Goal: Task Accomplishment & Management: Use online tool/utility

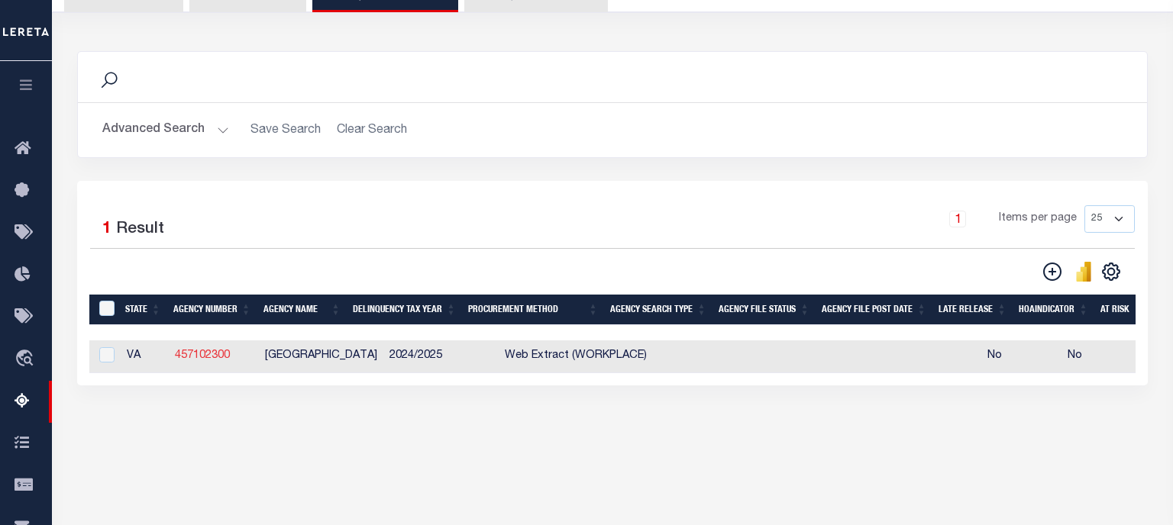
scroll to position [157, 0]
drag, startPoint x: 231, startPoint y: 359, endPoint x: 172, endPoint y: 359, distance: 58.8
click at [172, 359] on td "457102300" at bounding box center [214, 357] width 90 height 33
checkbox input "true"
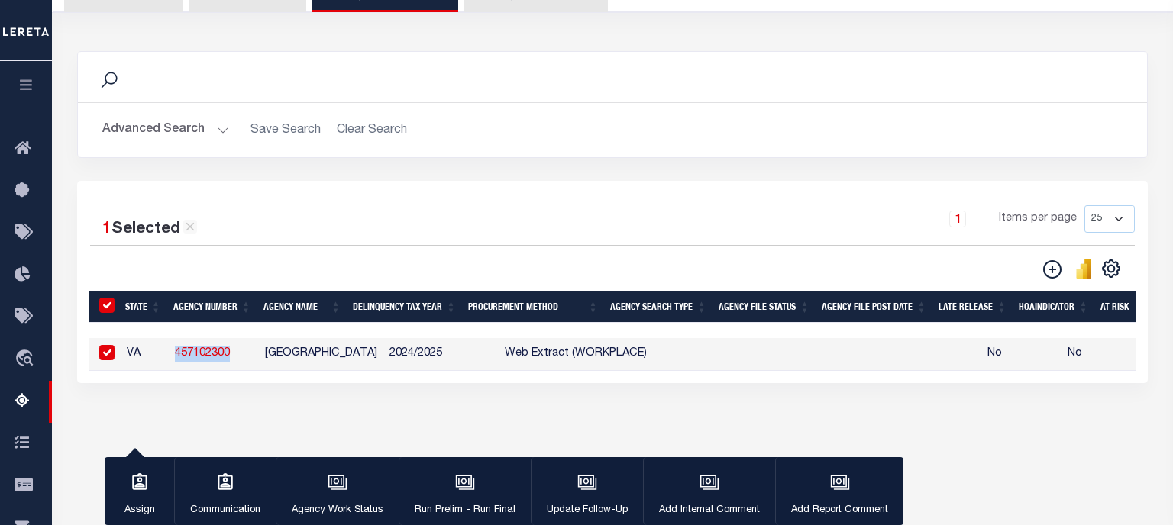
copy link "457102300"
click at [383, 359] on td "2024/2025" at bounding box center [440, 354] width 115 height 33
checkbox input "false"
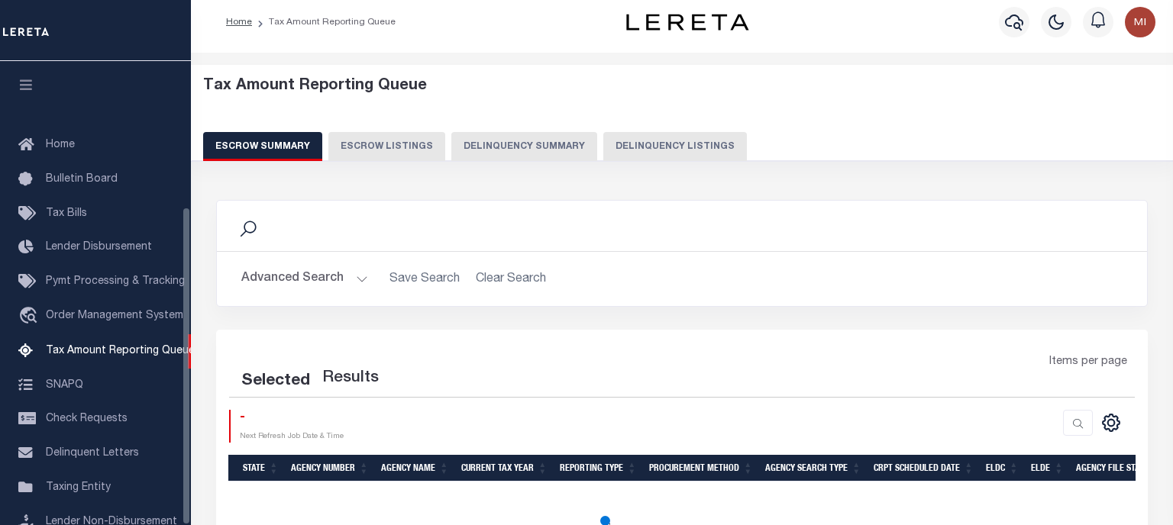
select select "100"
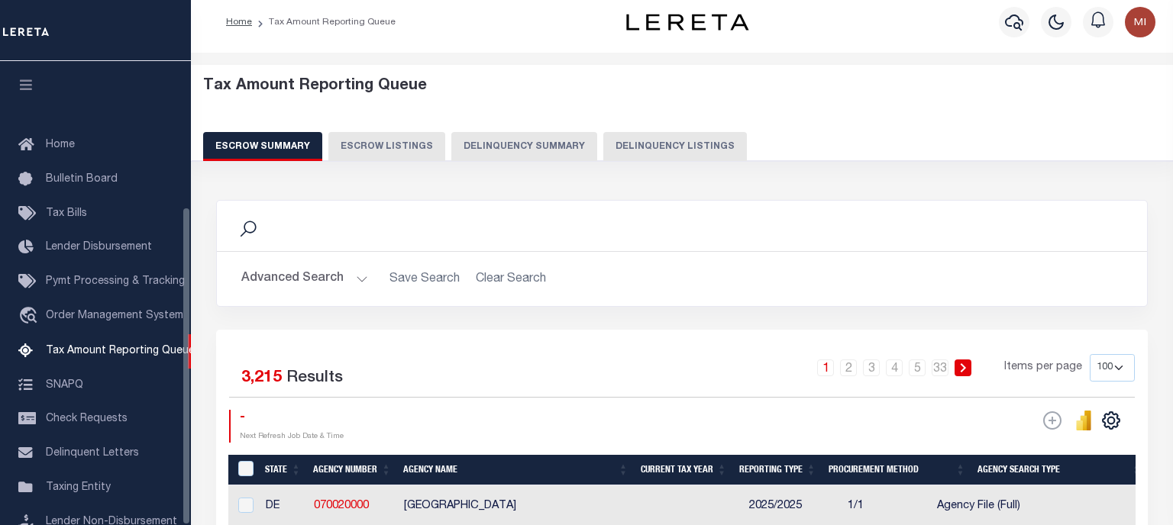
scroll to position [228, 0]
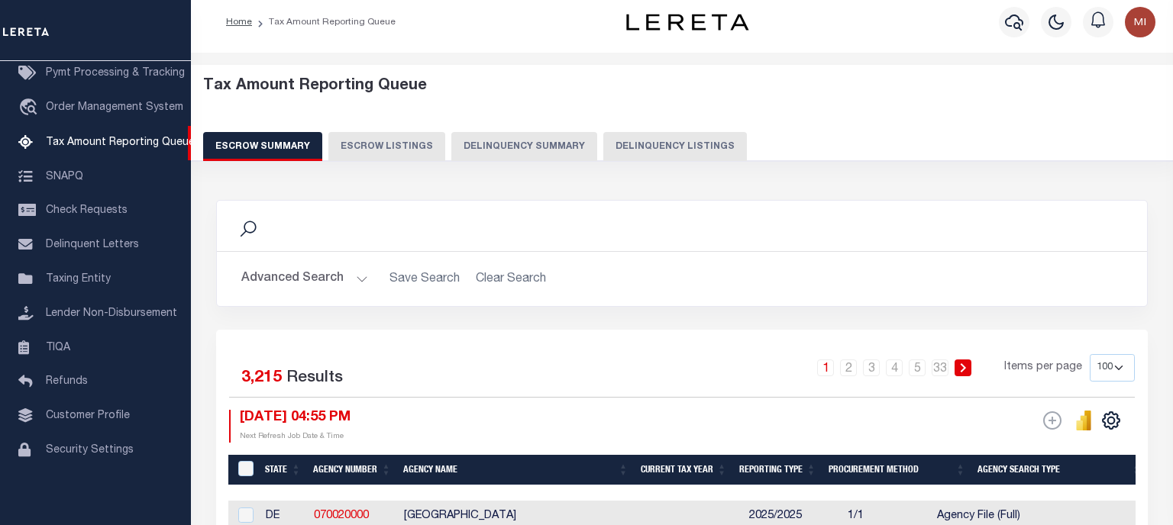
click at [539, 151] on button "Delinquency Summary" at bounding box center [524, 146] width 146 height 29
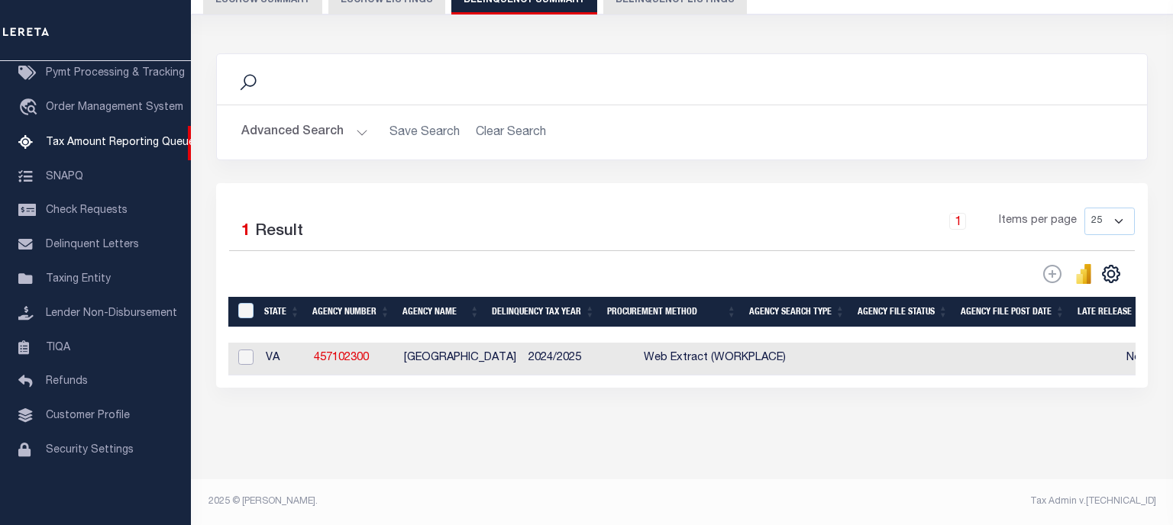
click at [243, 359] on input "checkbox" at bounding box center [245, 357] width 15 height 15
checkbox input "true"
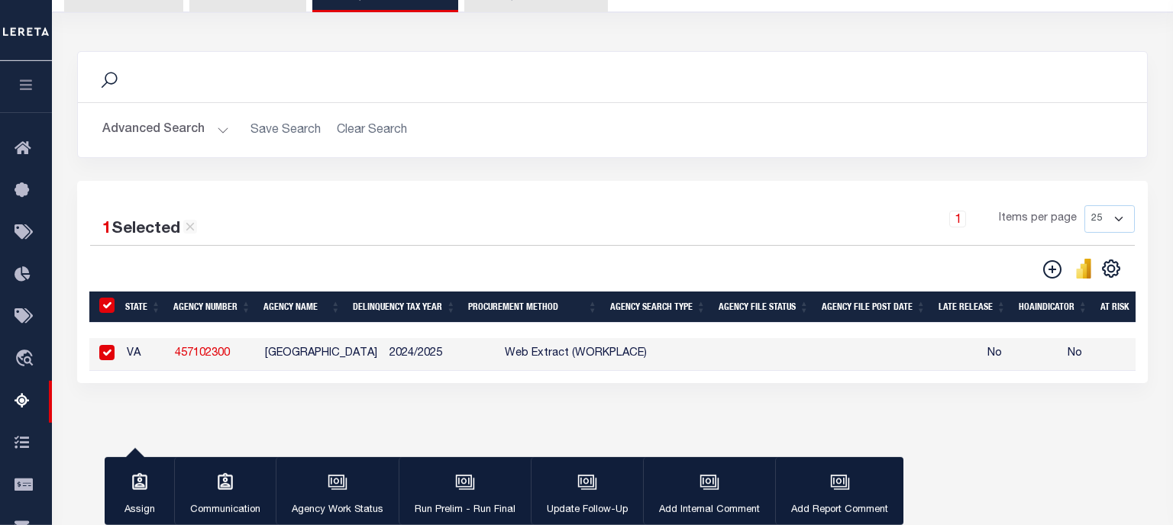
scroll to position [158, 0]
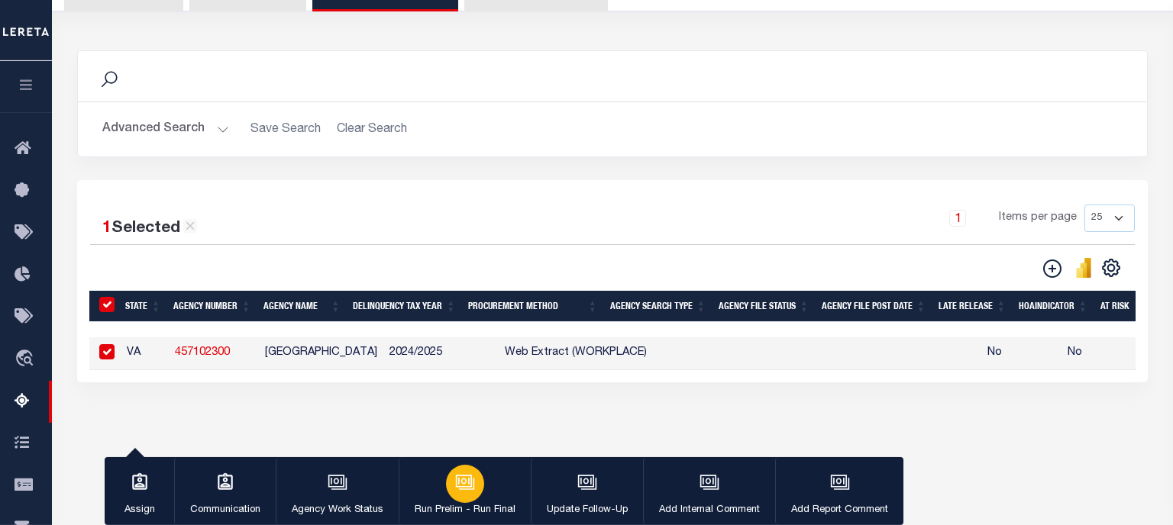
click at [456, 484] on icon "button" at bounding box center [464, 481] width 16 height 12
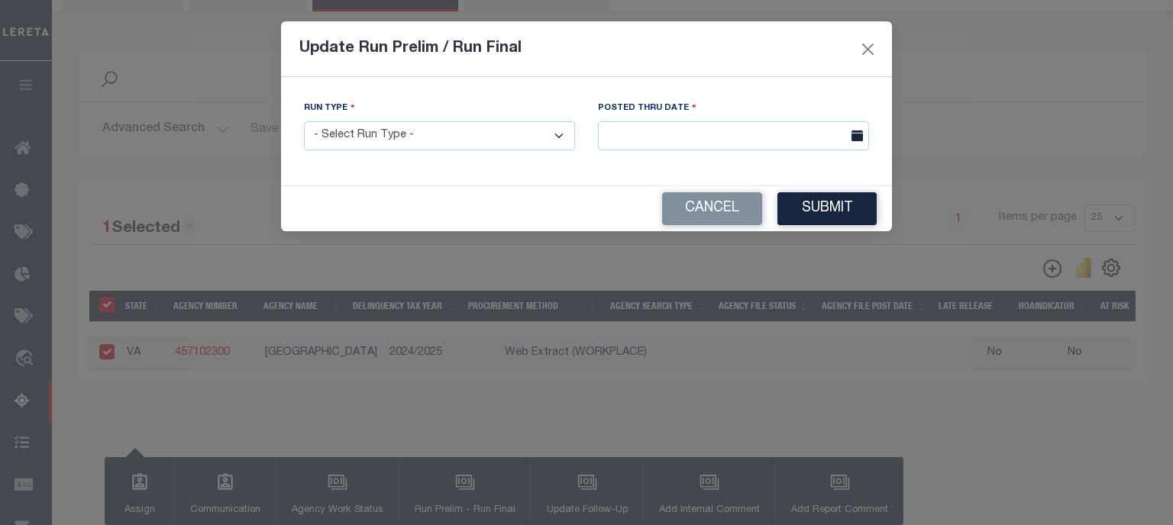
click at [304, 121] on select "- Select Run Type - Prelim Run Final Run" at bounding box center [439, 136] width 271 height 30
select select "P"
click option "Prelim Run" at bounding box center [0, 0] width 0 height 0
click at [747, 133] on input "text" at bounding box center [733, 136] width 271 height 30
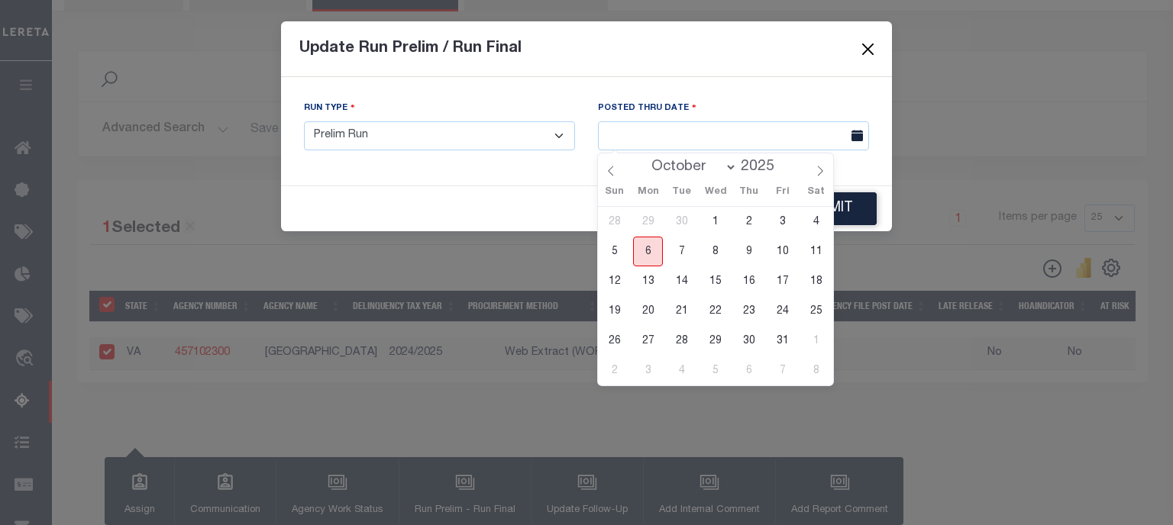
click at [649, 252] on span "6" at bounding box center [648, 252] width 30 height 30
type input "[DATE]"
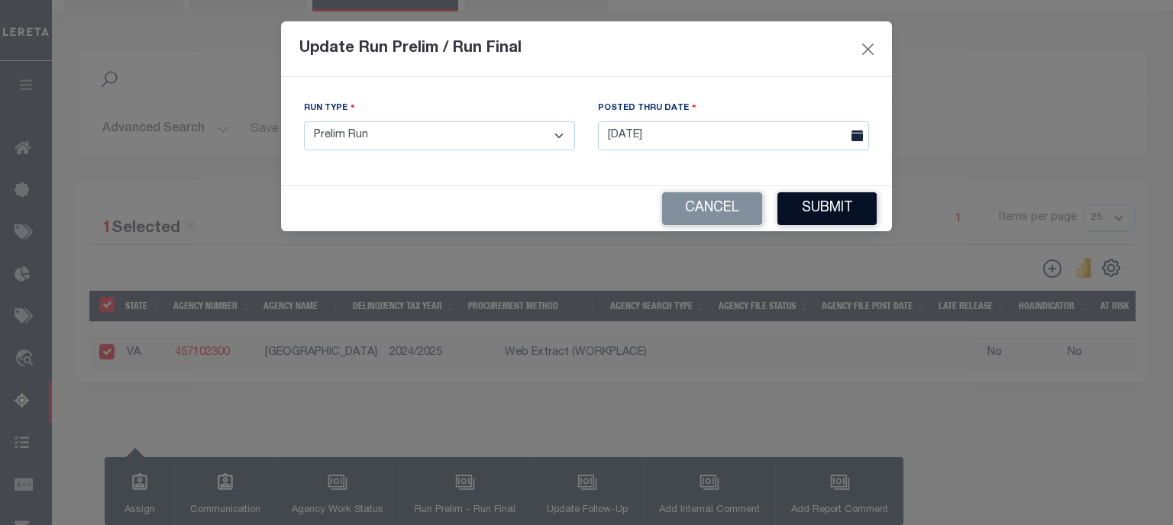
click at [830, 215] on button "Submit" at bounding box center [826, 208] width 99 height 33
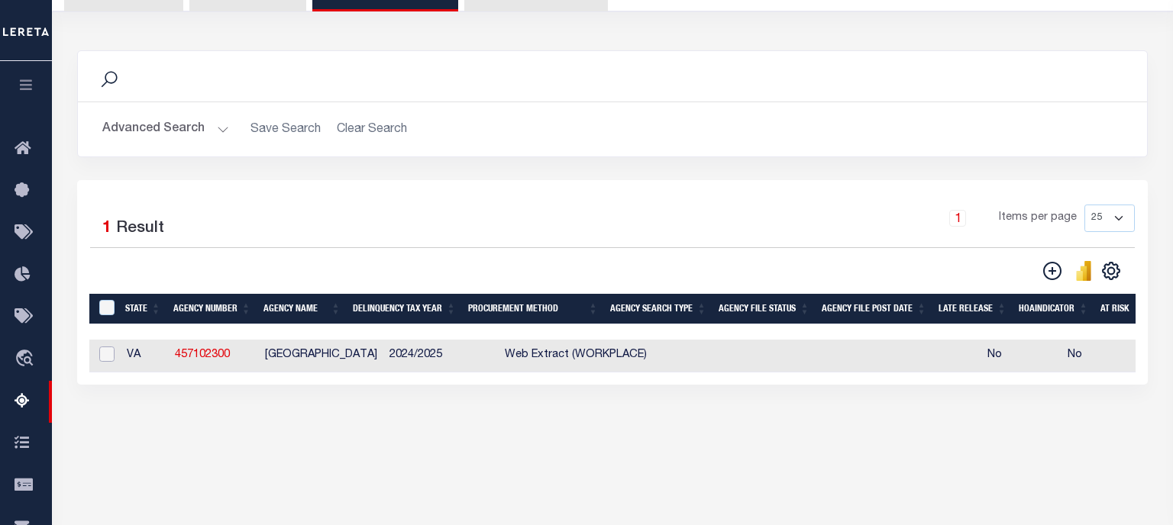
click at [107, 357] on input "checkbox" at bounding box center [106, 354] width 15 height 15
checkbox input "true"
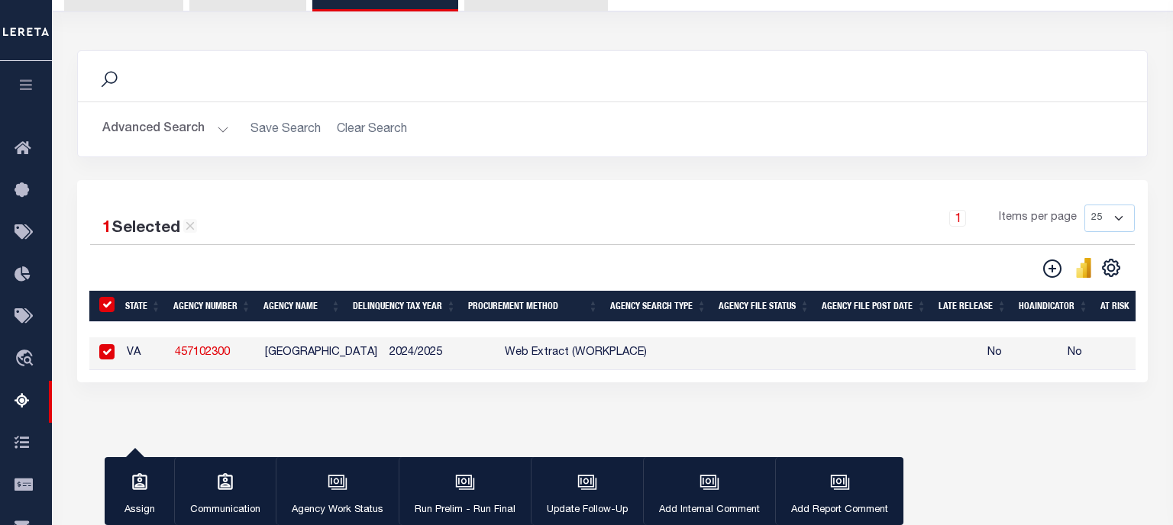
checkbox input "true"
click at [458, 475] on icon "button" at bounding box center [465, 483] width 20 height 20
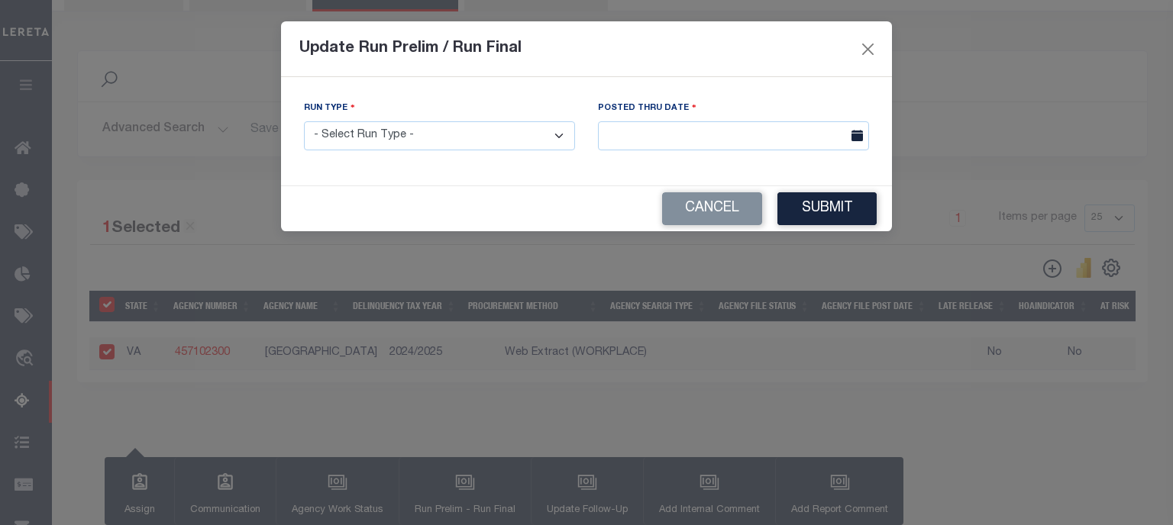
click at [304, 121] on select "- Select Run Type - Prelim Run Final Run" at bounding box center [439, 136] width 271 height 30
select select "P"
click option "Prelim Run" at bounding box center [0, 0] width 0 height 0
click at [675, 133] on input "text" at bounding box center [733, 136] width 271 height 30
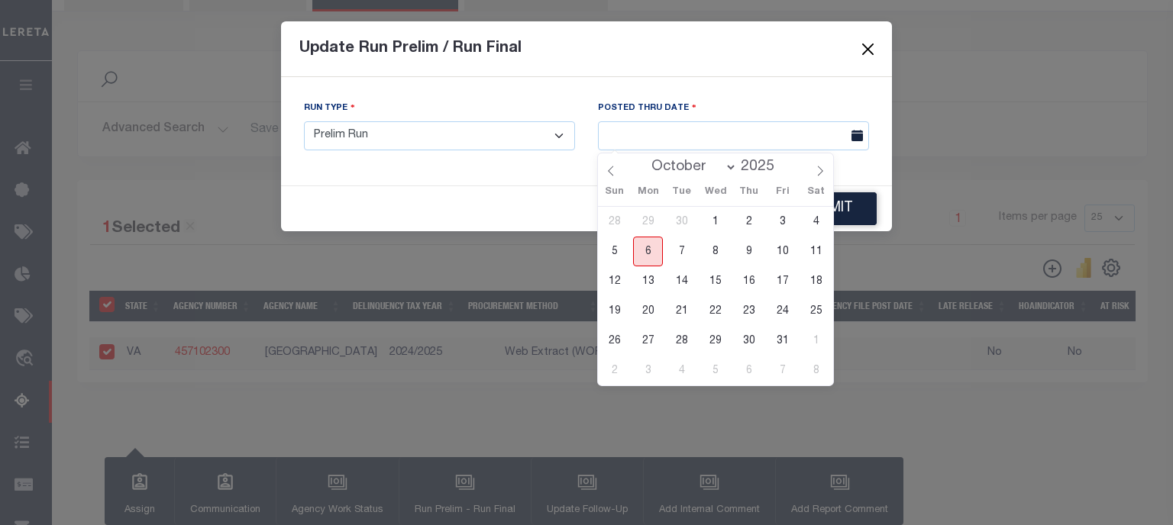
click at [645, 257] on span "6" at bounding box center [648, 252] width 30 height 30
type input "[DATE]"
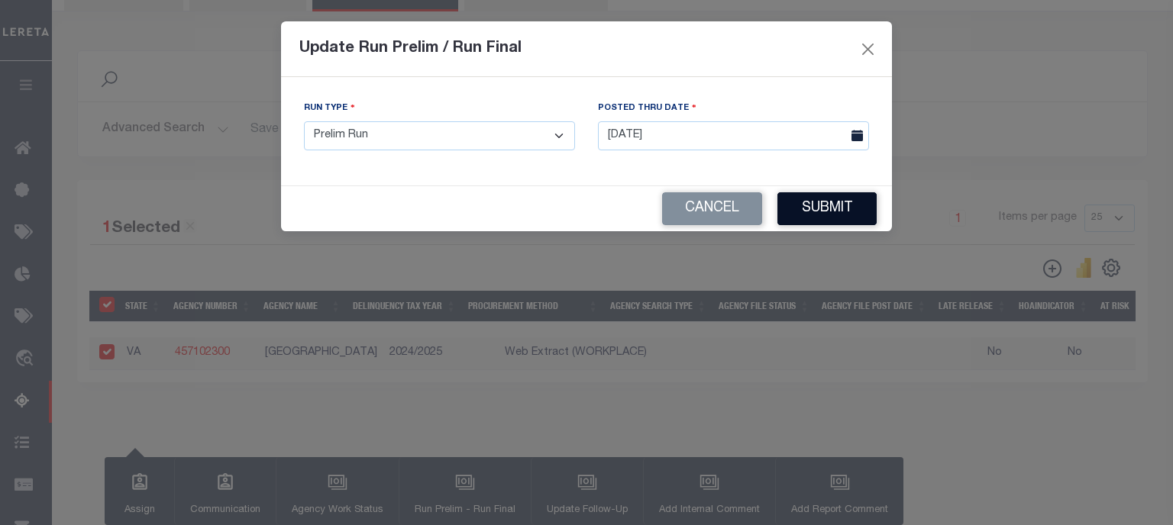
click at [811, 199] on button "Submit" at bounding box center [826, 208] width 99 height 33
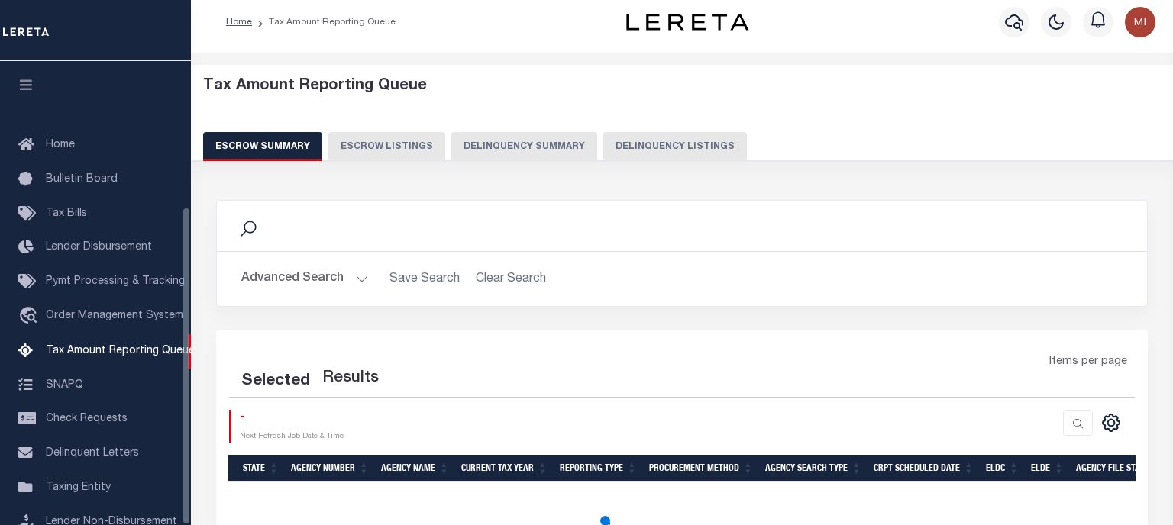
scroll to position [228, 0]
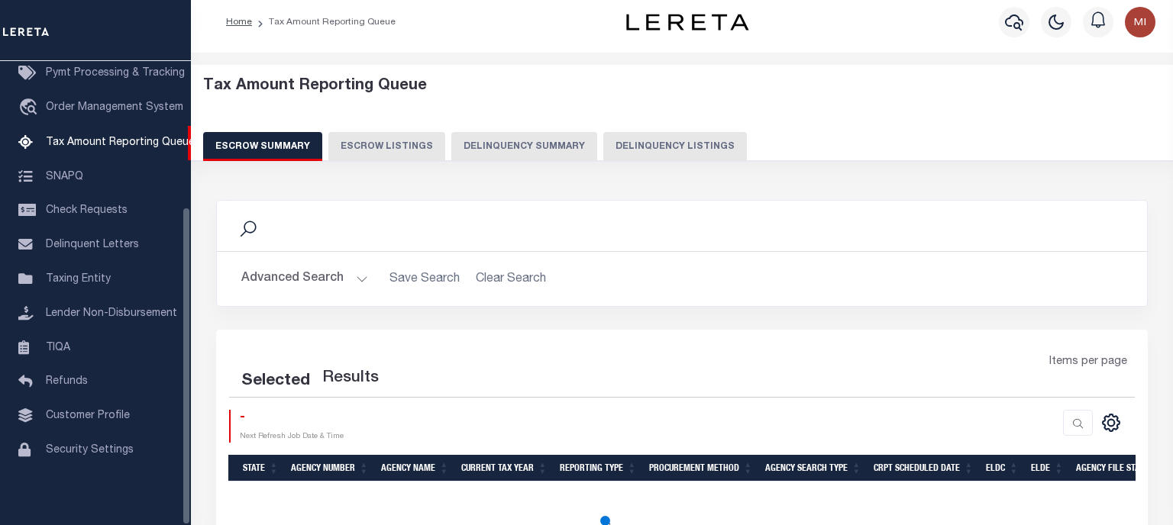
click at [533, 146] on button "Delinquency Summary" at bounding box center [524, 146] width 146 height 29
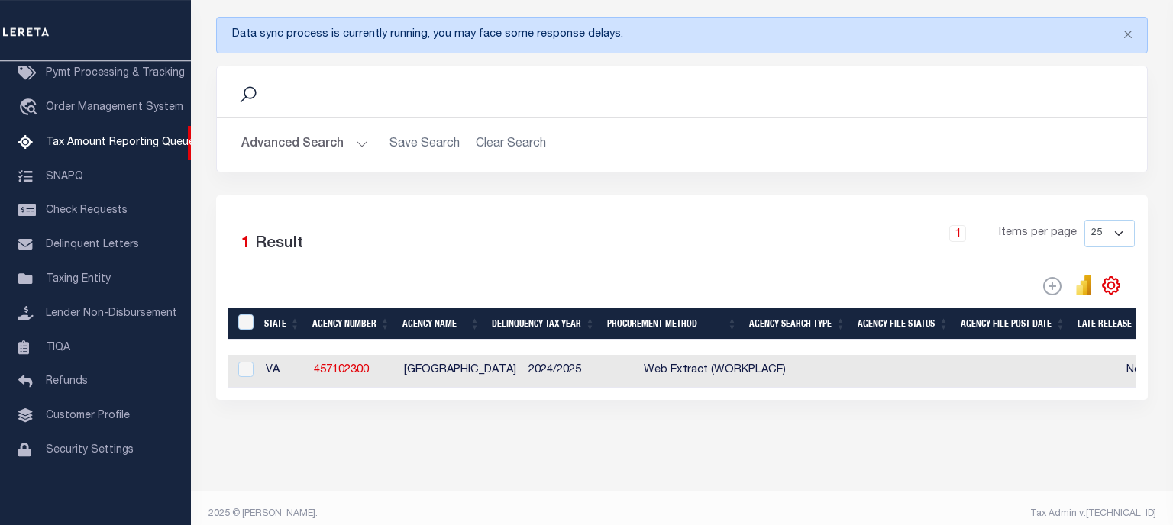
scroll to position [205, 0]
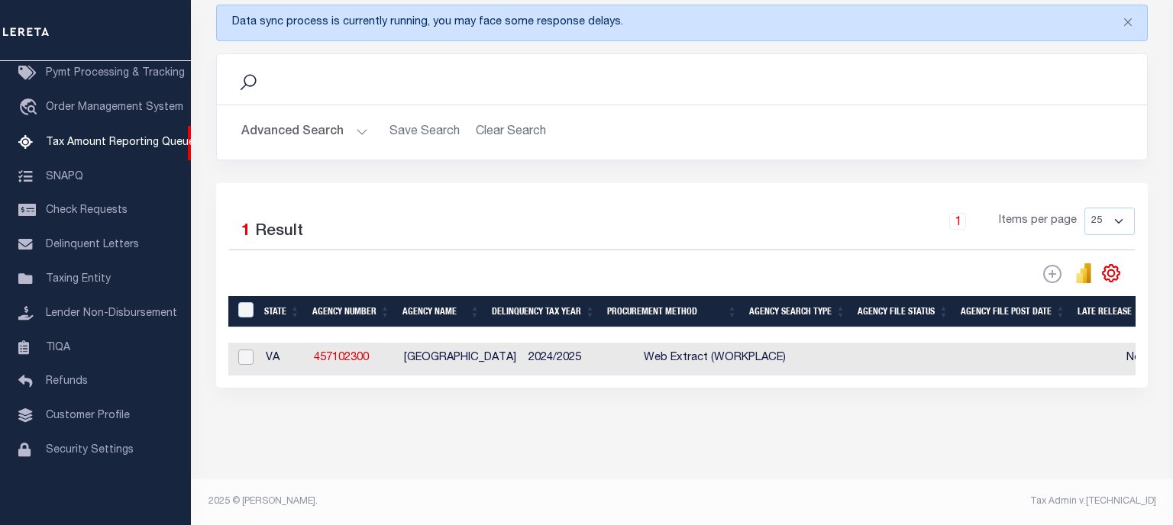
click at [247, 360] on input "checkbox" at bounding box center [245, 357] width 15 height 15
checkbox input "true"
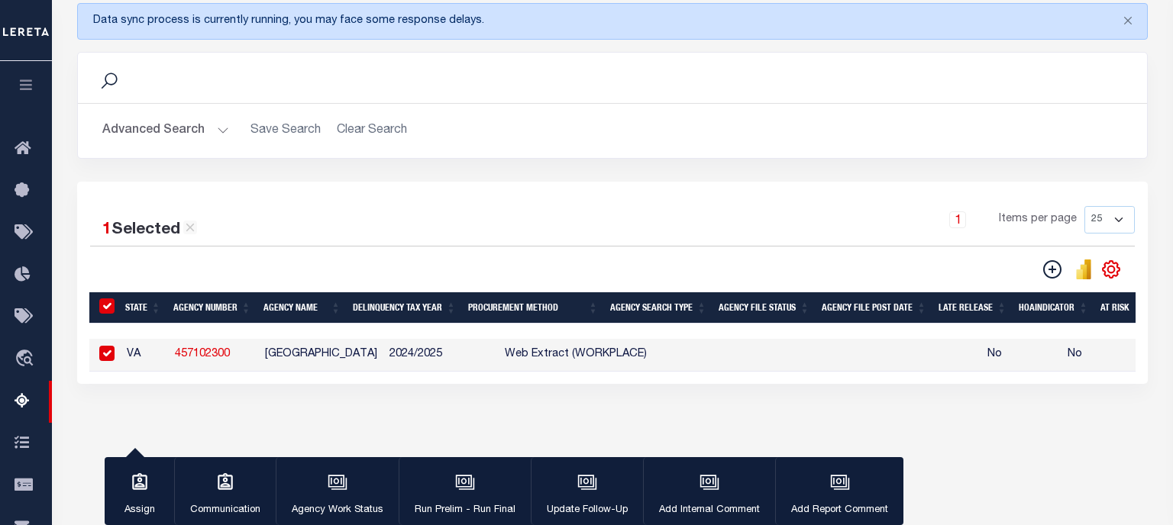
scroll to position [206, 0]
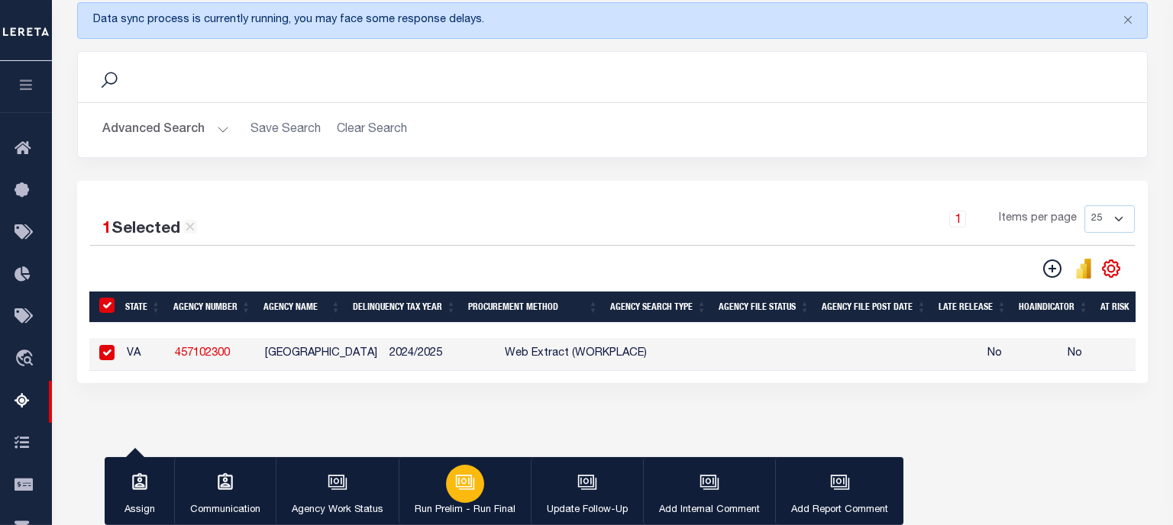
click at [464, 487] on icon "button" at bounding box center [465, 483] width 20 height 20
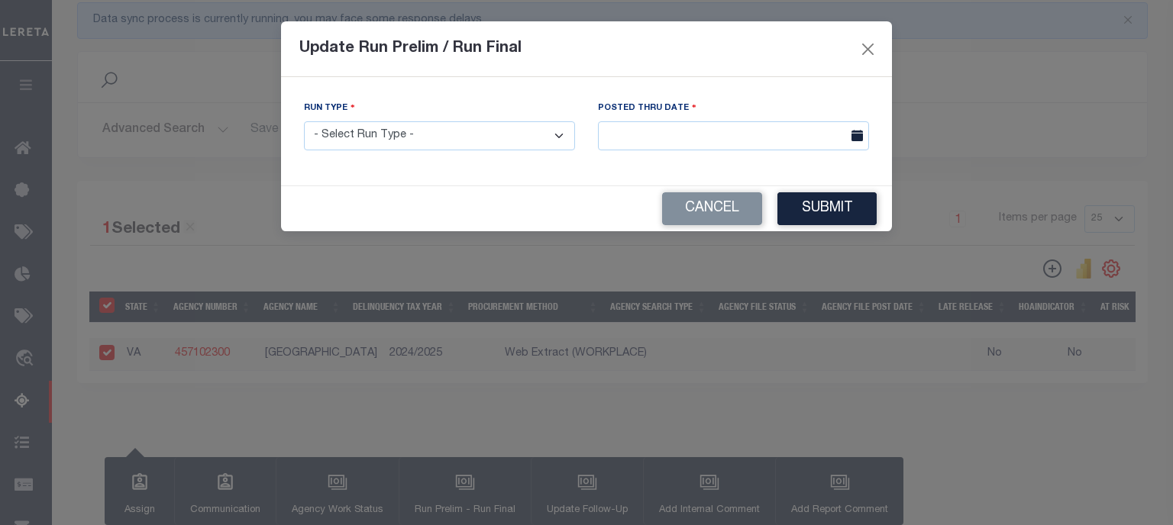
click at [304, 121] on select "- Select Run Type - Prelim Run Final Run" at bounding box center [439, 136] width 271 height 30
select select "P"
click option "Prelim Run" at bounding box center [0, 0] width 0 height 0
click at [666, 138] on input "text" at bounding box center [733, 136] width 271 height 30
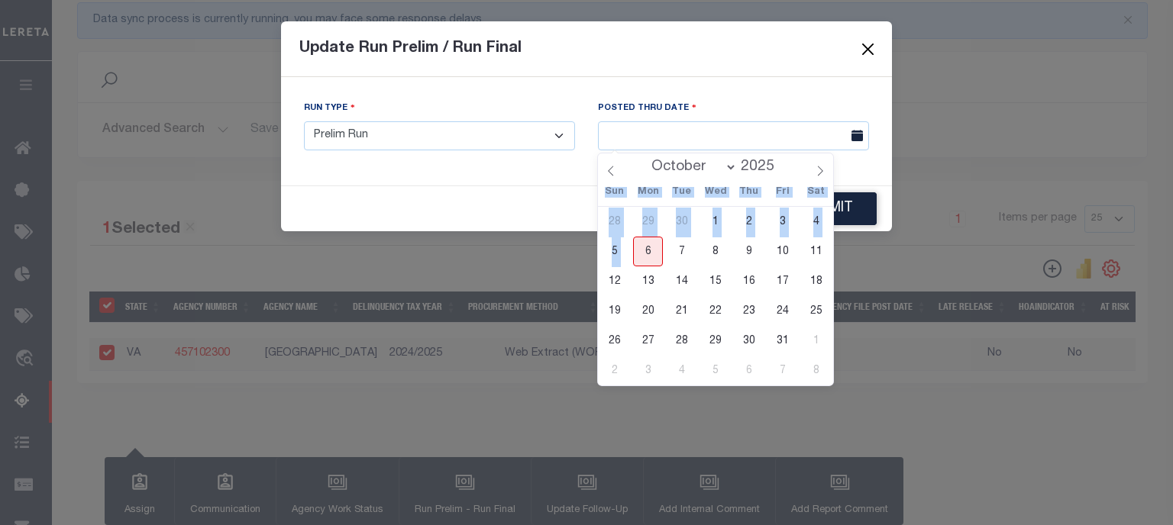
drag, startPoint x: 649, startPoint y: 259, endPoint x: 658, endPoint y: 254, distance: 10.2
click at [648, 259] on span "6" at bounding box center [648, 252] width 30 height 30
type input "[DATE]"
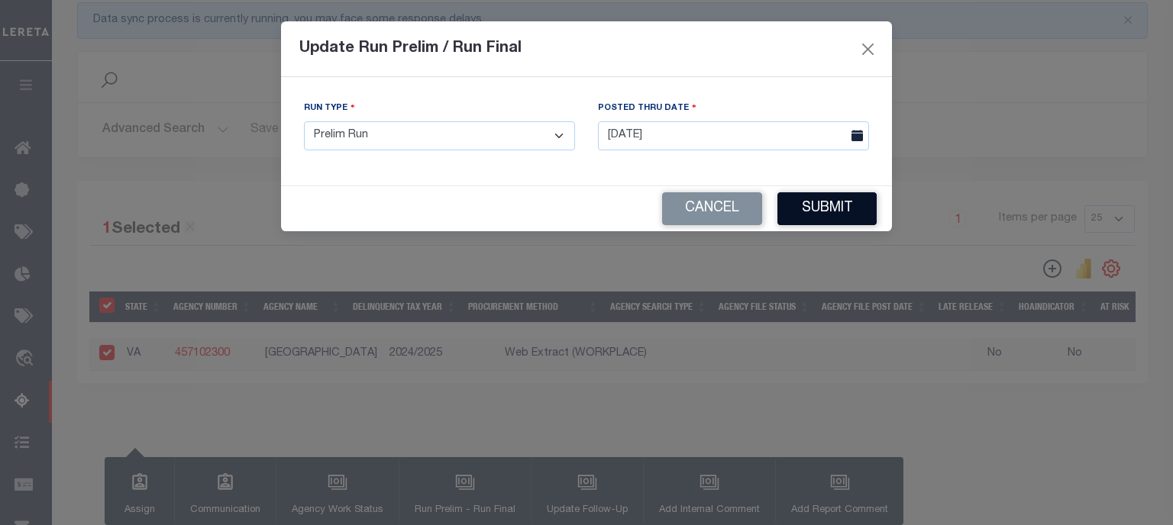
click at [832, 209] on button "Submit" at bounding box center [826, 208] width 99 height 33
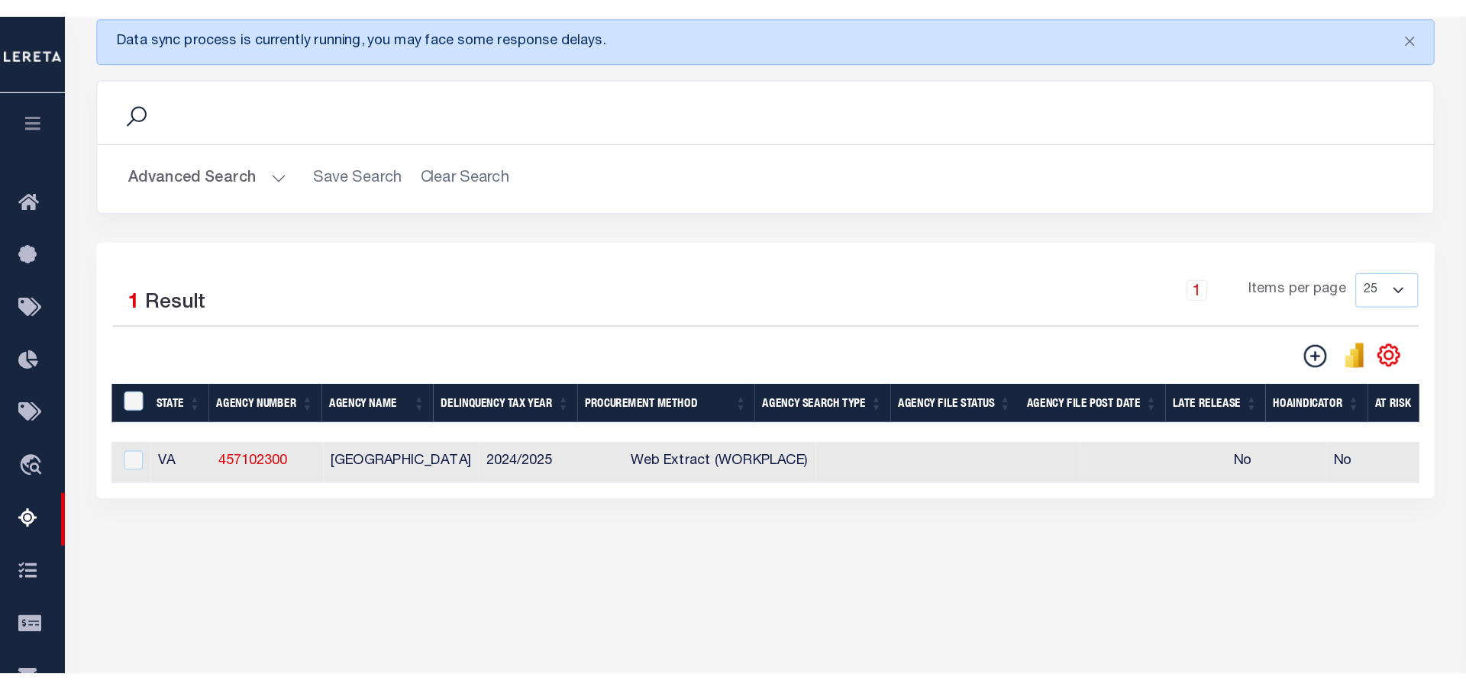
scroll to position [119, 0]
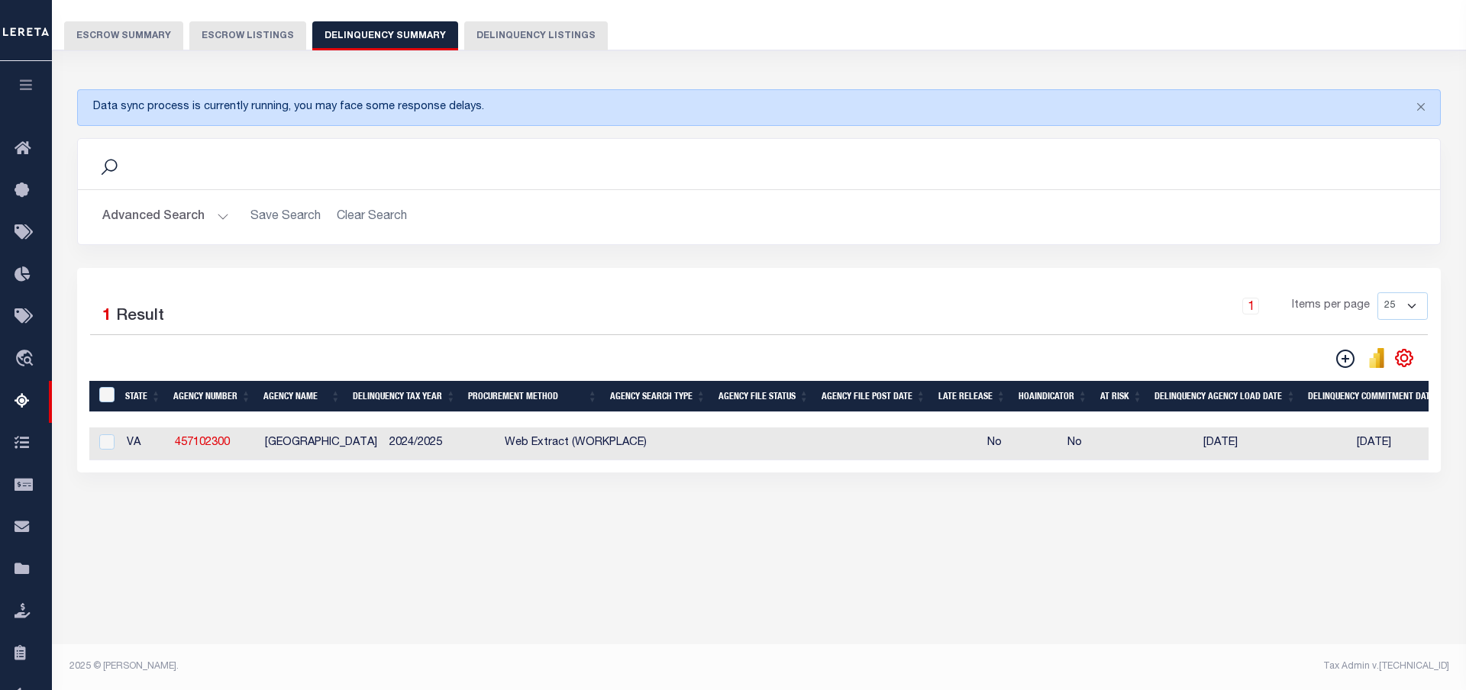
click at [519, 157] on div "Search" at bounding box center [759, 164] width 1338 height 26
click at [716, 204] on h2 "Advanced Search Save Search Clear Search SummaryGridWrapper_dynamictable_____De…" at bounding box center [759, 217] width 1338 height 30
click at [932, 224] on h2 "Advanced Search Save Search Clear Search SummaryGridWrapper_dynamictable_____De…" at bounding box center [759, 217] width 1338 height 30
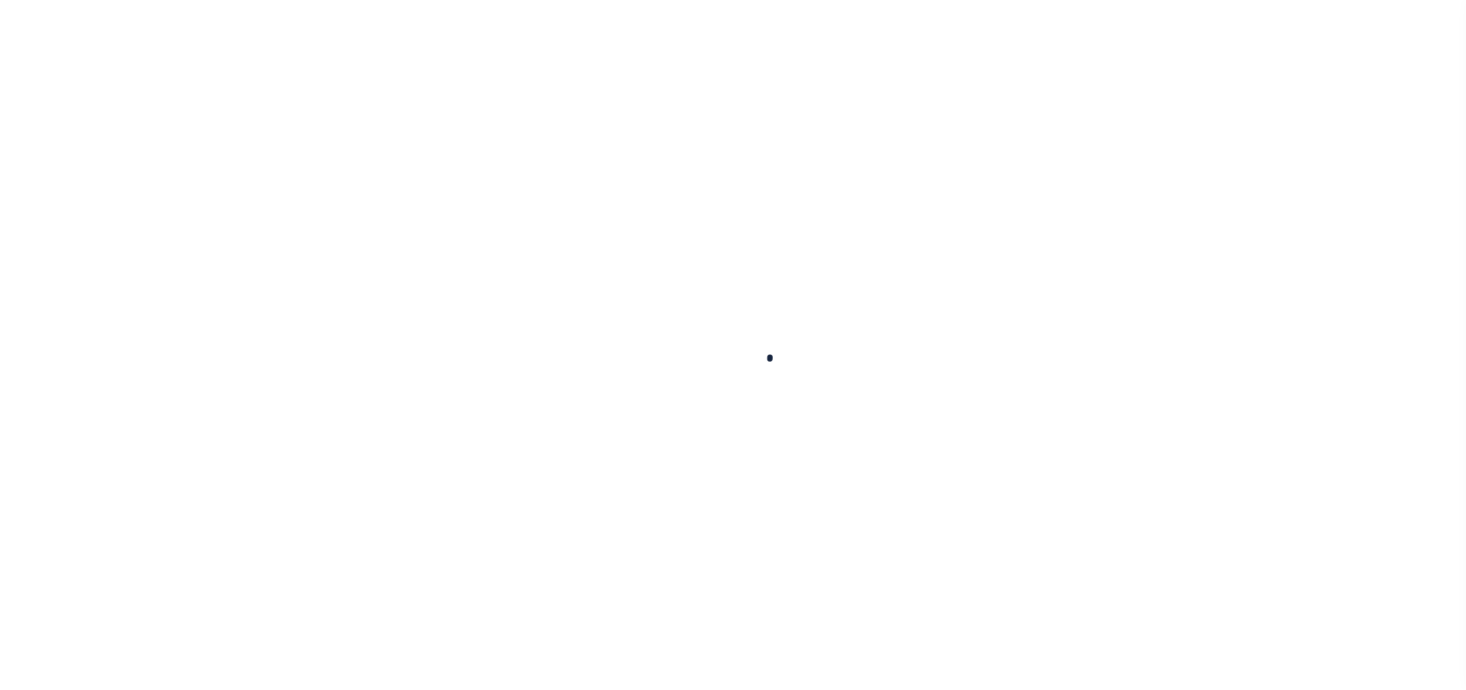
scroll to position [119, 0]
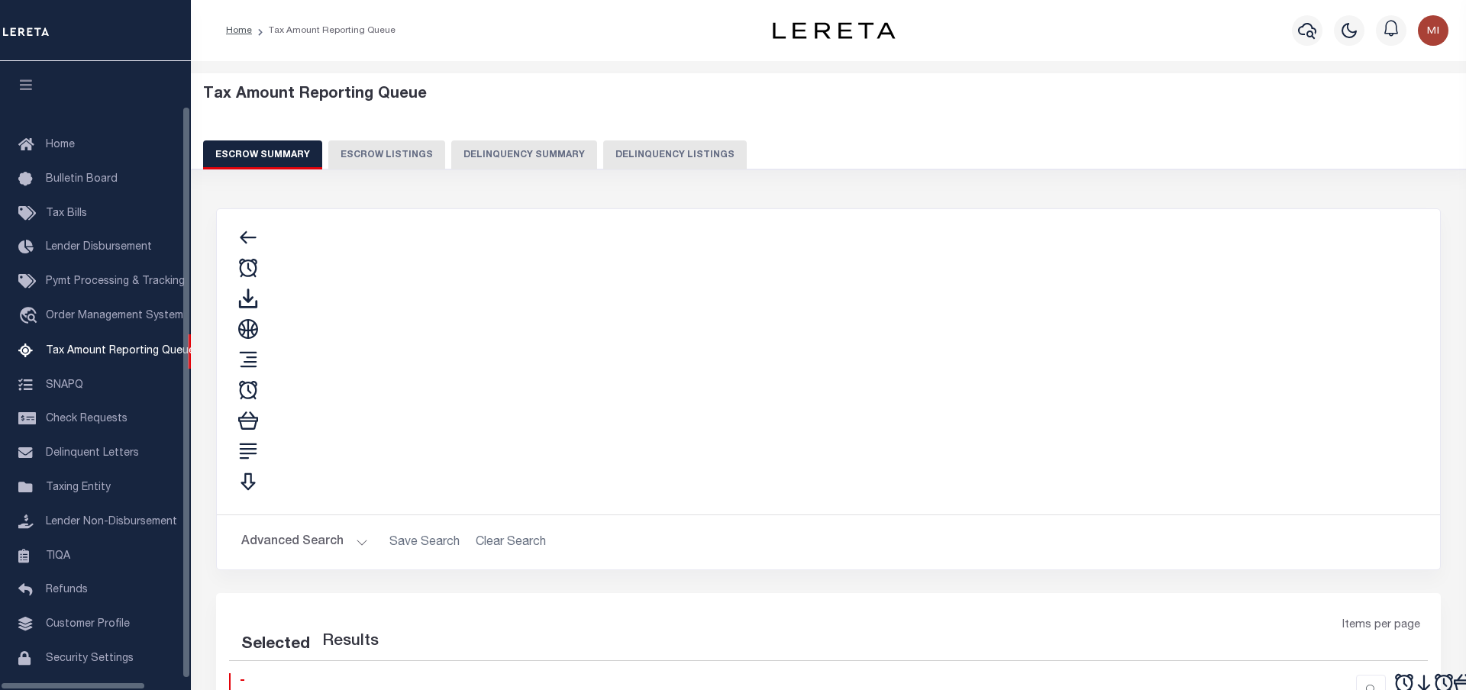
scroll to position [60, 0]
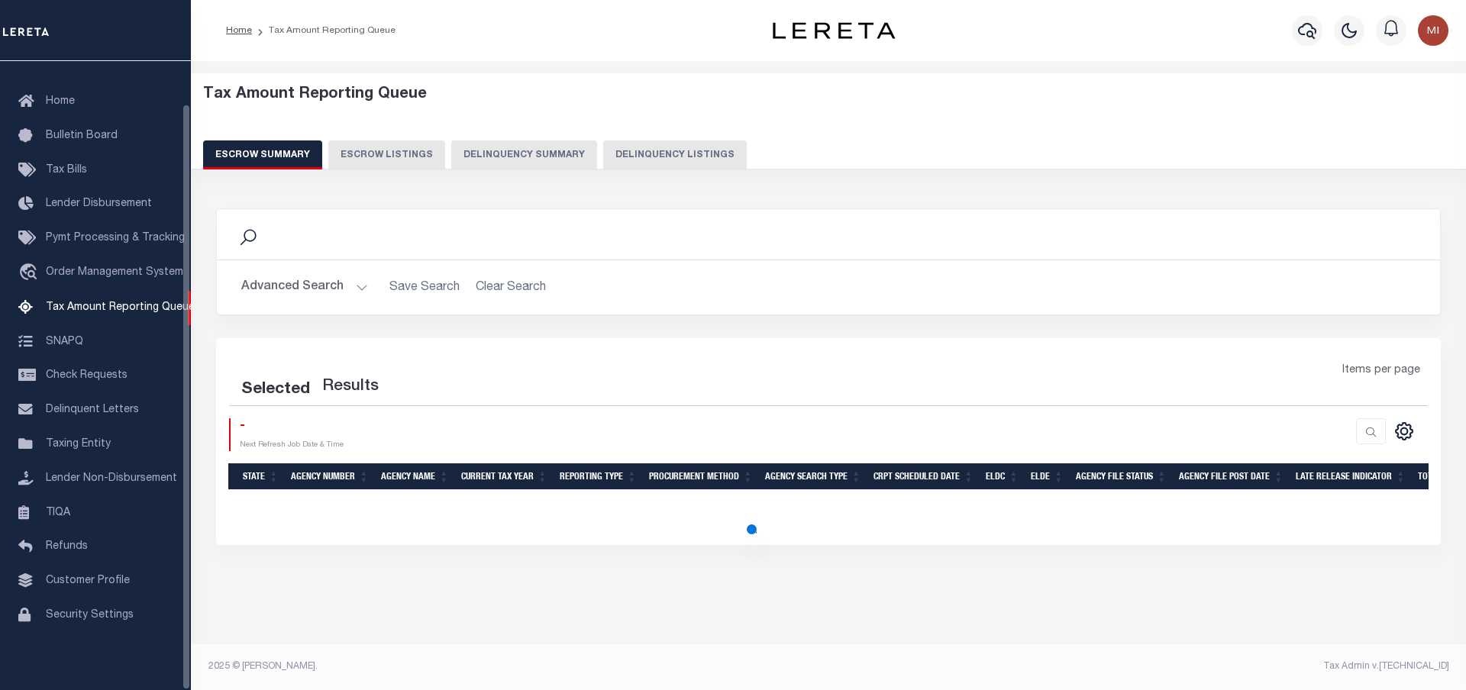
select select "100"
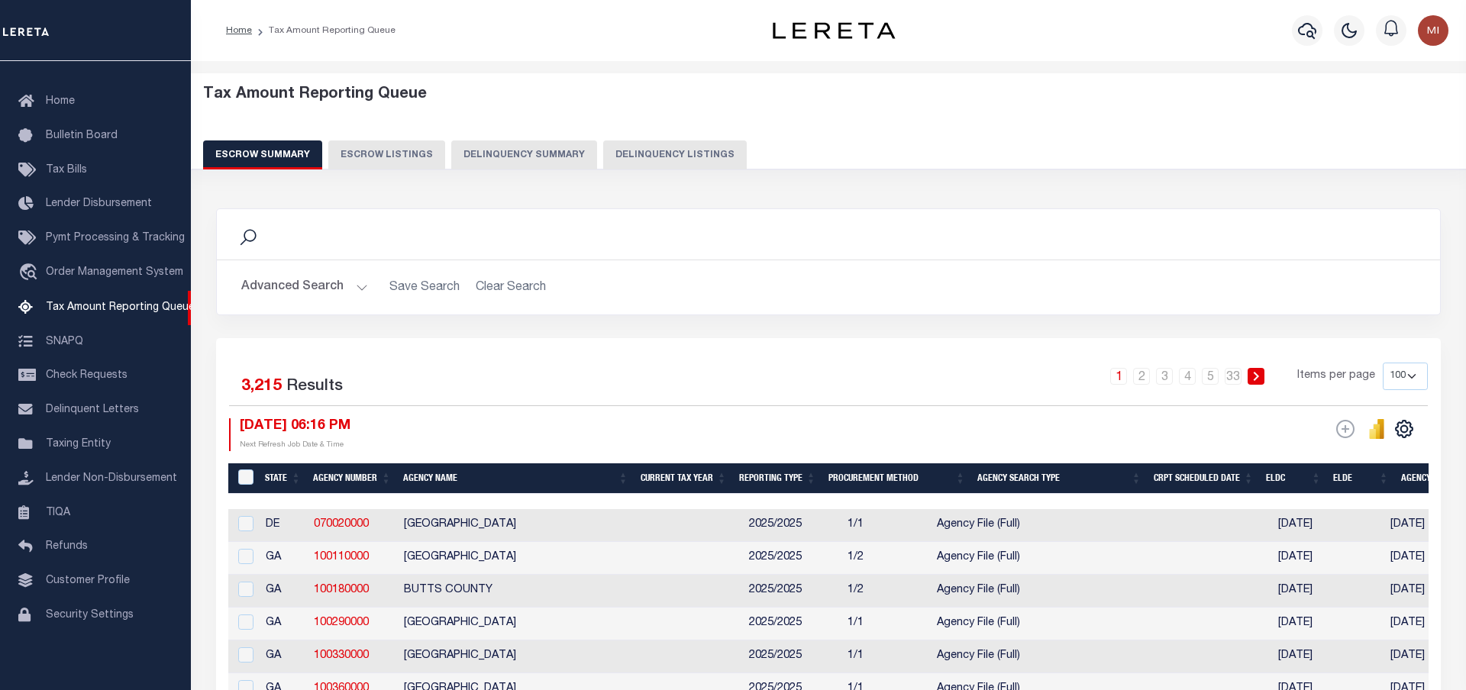
click at [496, 154] on button "Delinquency Summary" at bounding box center [524, 155] width 146 height 29
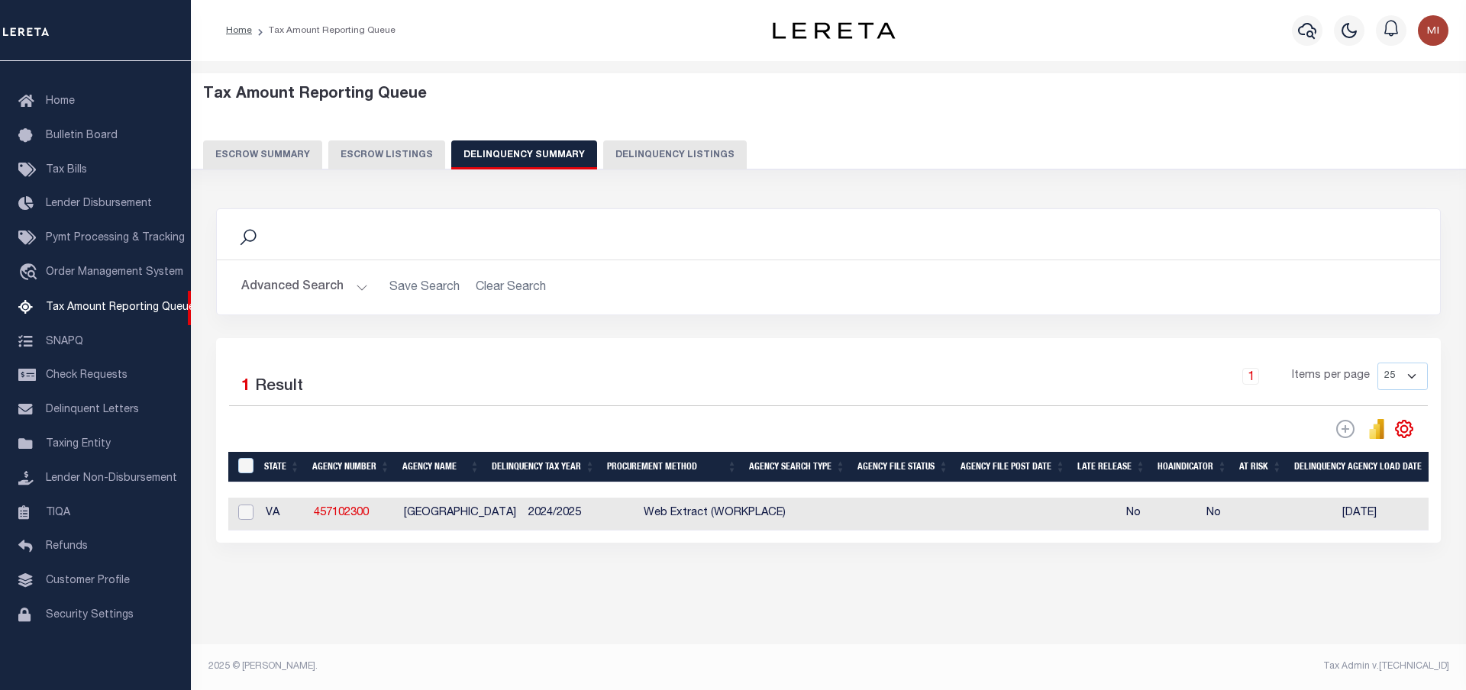
click at [241, 515] on input "checkbox" at bounding box center [245, 512] width 15 height 15
checkbox input "true"
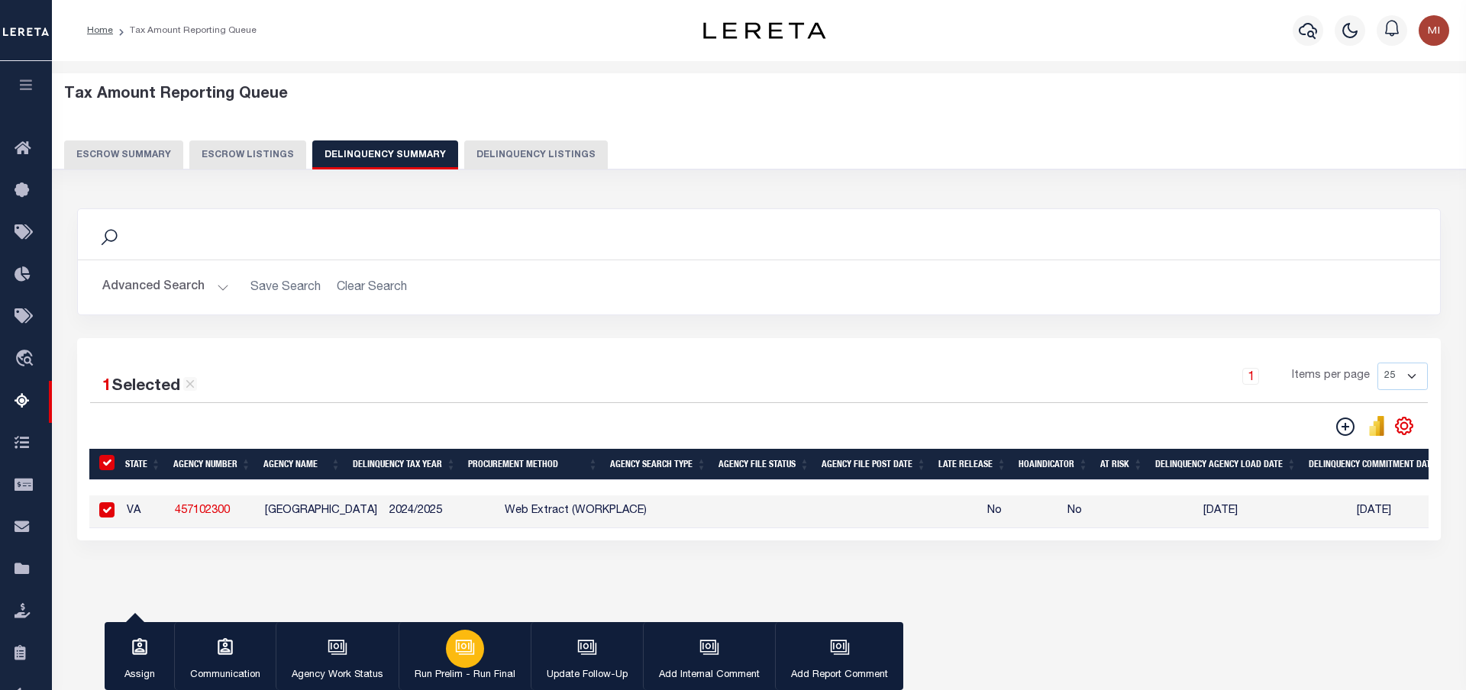
click at [461, 641] on icon "button" at bounding box center [465, 648] width 20 height 20
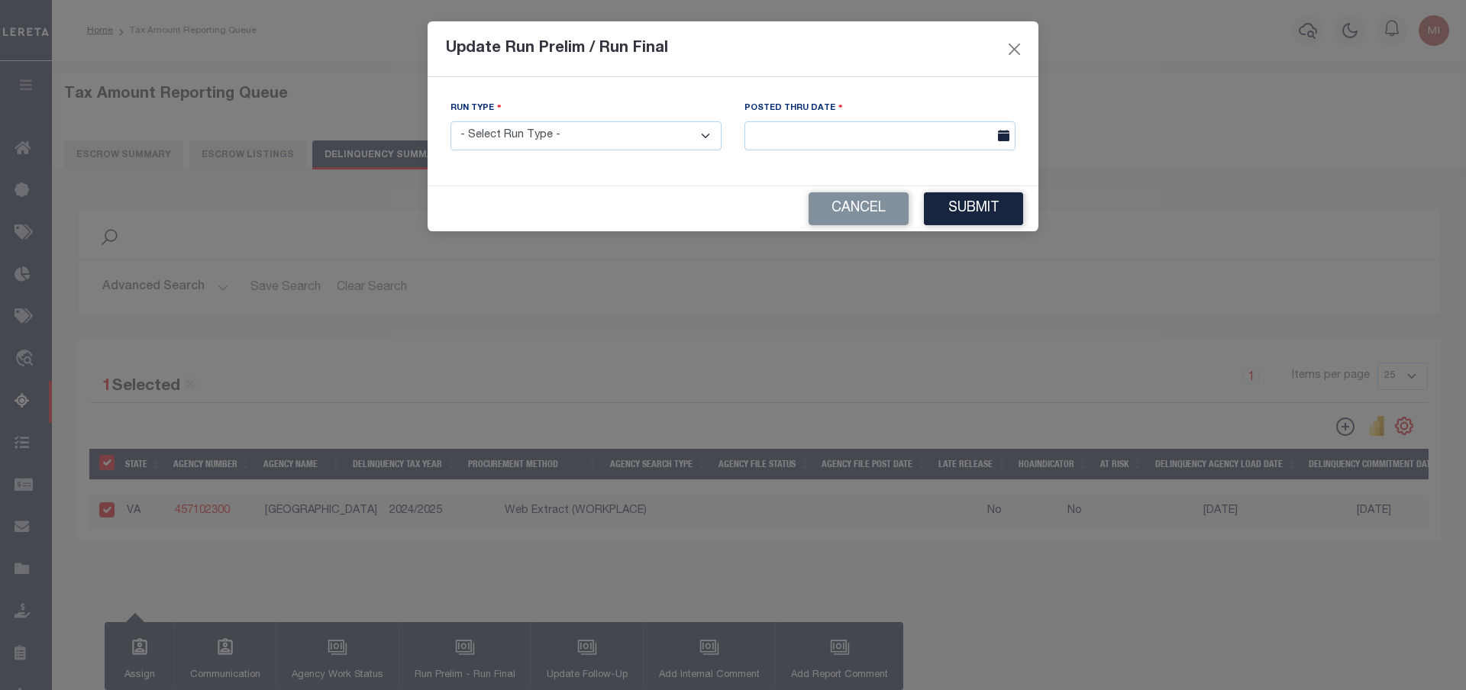
click at [451, 121] on select "- Select Run Type - Prelim Run Final Run" at bounding box center [586, 136] width 271 height 30
select select "P"
click option "Prelim Run" at bounding box center [0, 0] width 0 height 0
click at [855, 128] on input "text" at bounding box center [880, 136] width 271 height 30
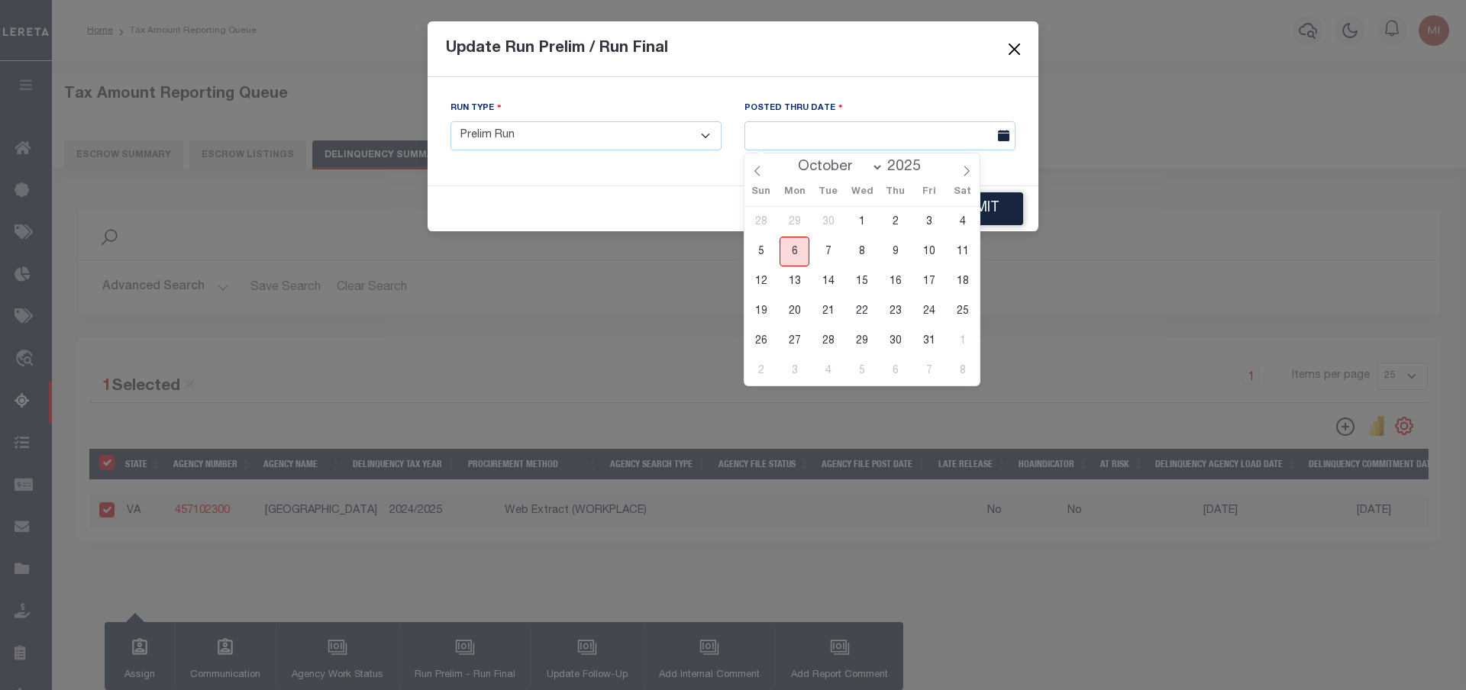
click at [791, 247] on span "6" at bounding box center [795, 252] width 30 height 30
type input "[DATE]"
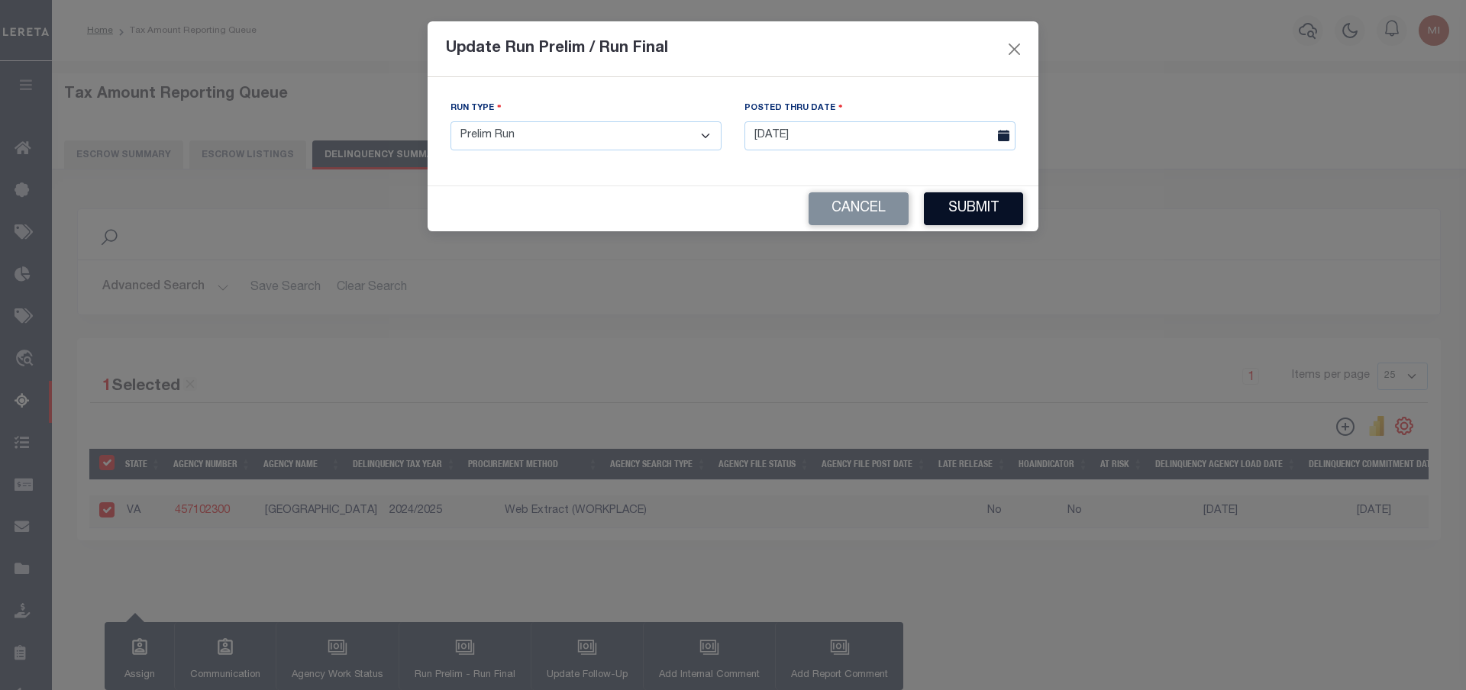
click at [998, 206] on button "Submit" at bounding box center [973, 208] width 99 height 33
